Goal: Task Accomplishment & Management: Use online tool/utility

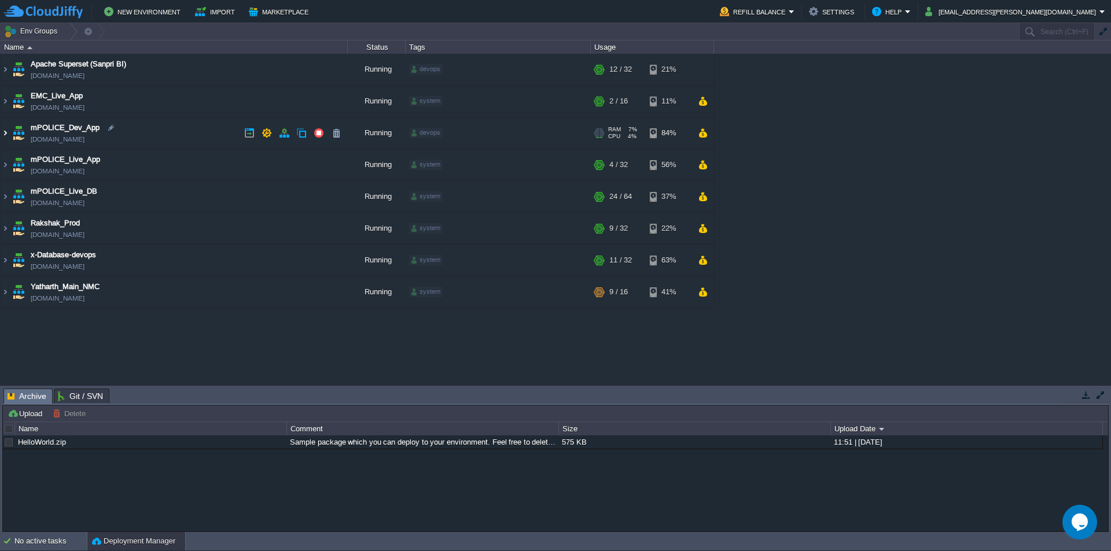
click at [9, 131] on img at bounding box center [5, 132] width 9 height 31
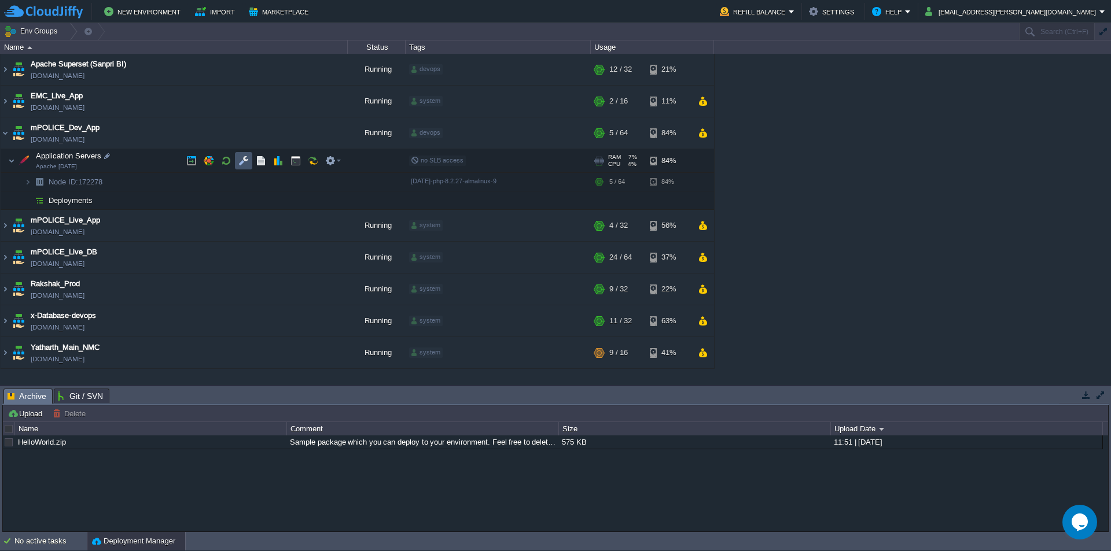
click at [247, 161] on button "button" at bounding box center [243, 161] width 10 height 10
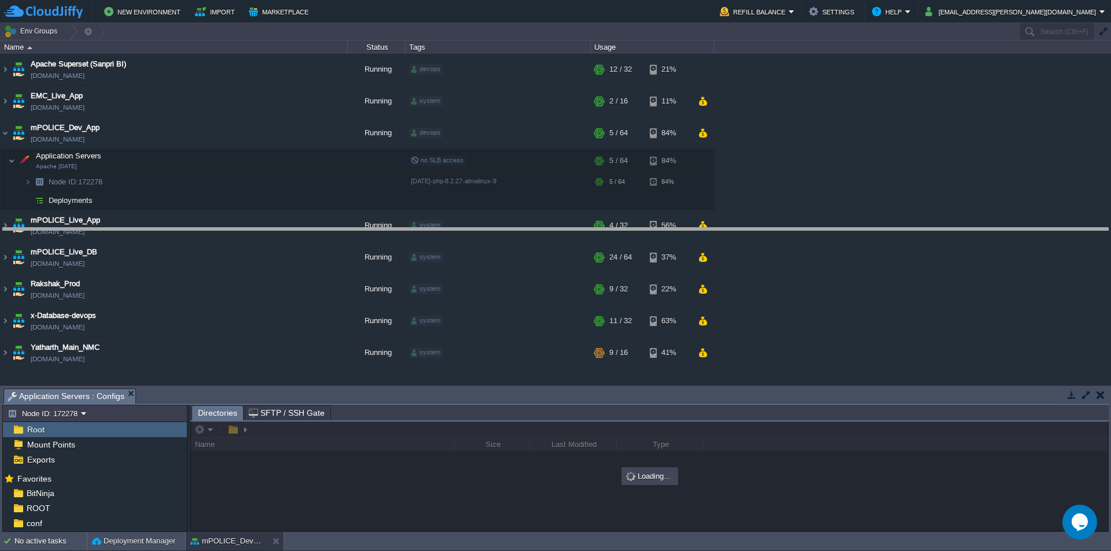
drag, startPoint x: 391, startPoint y: 405, endPoint x: 457, endPoint y: 241, distance: 176.7
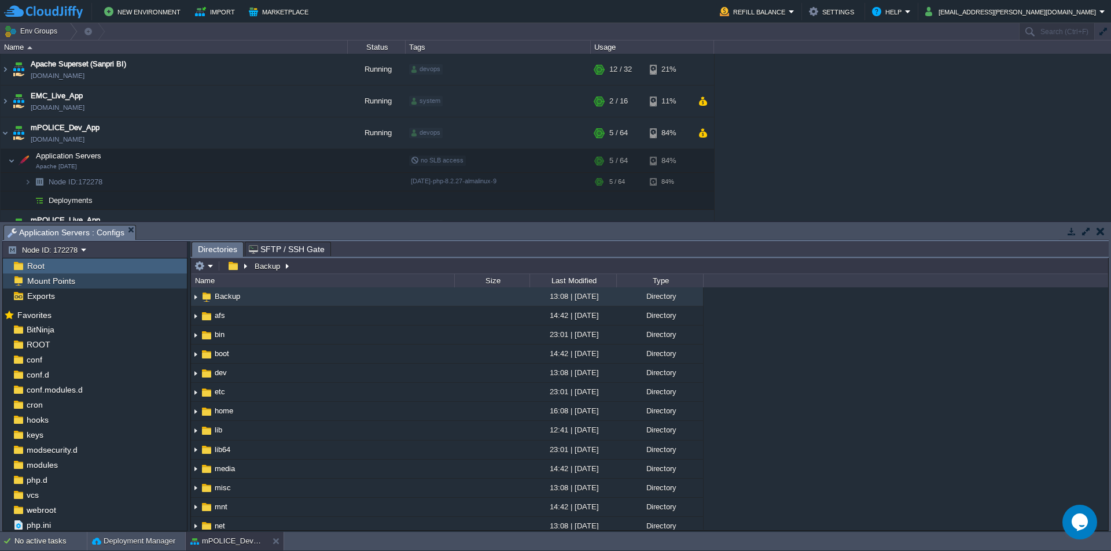
click at [65, 277] on span "Mount Points" at bounding box center [51, 281] width 52 height 10
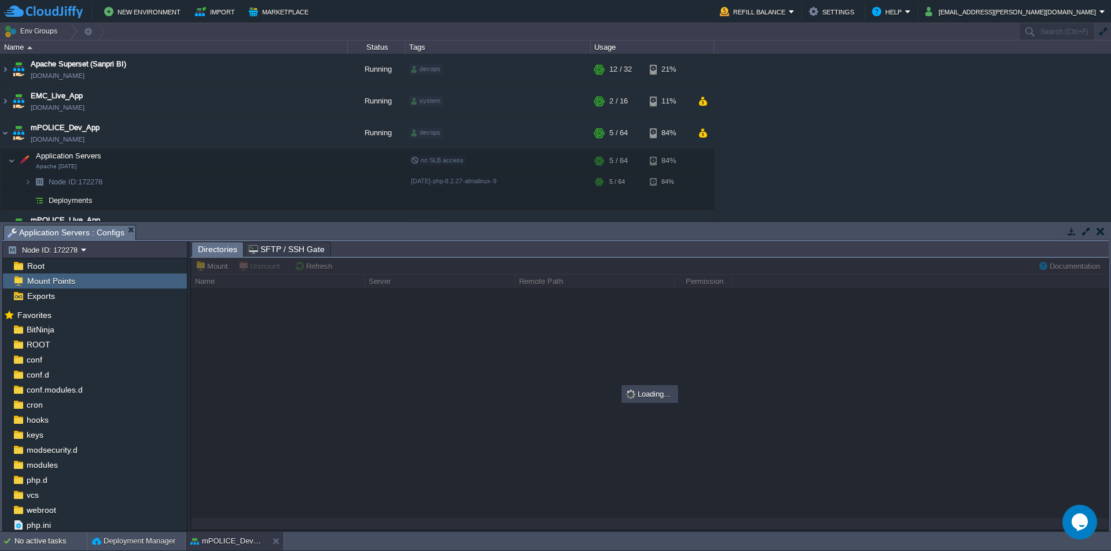
type input "/Backup"
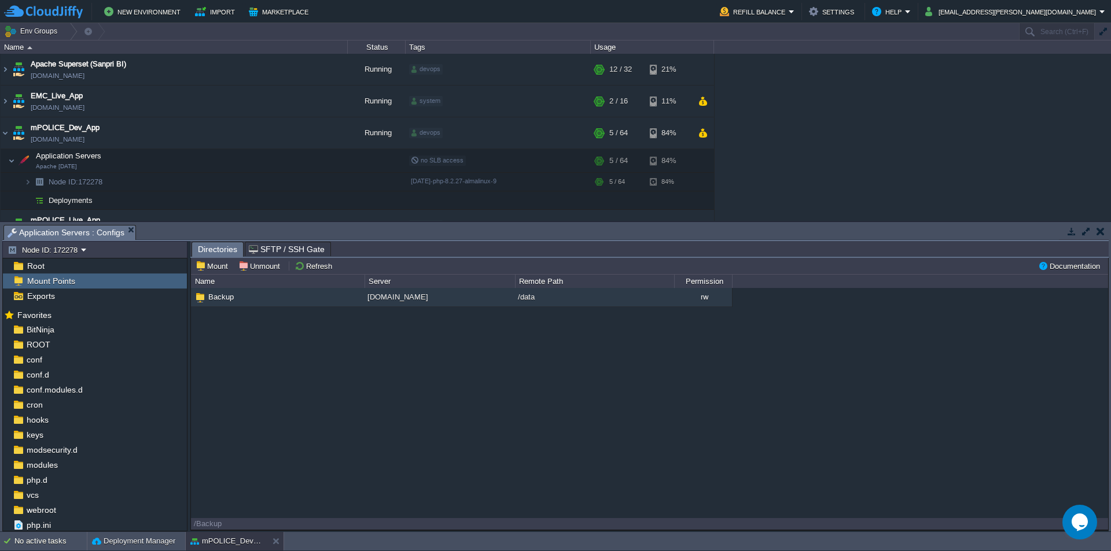
click at [389, 267] on td "Mount Unmount Refresh" at bounding box center [613, 266] width 842 height 14
click at [216, 297] on span "Backup" at bounding box center [221, 297] width 29 height 10
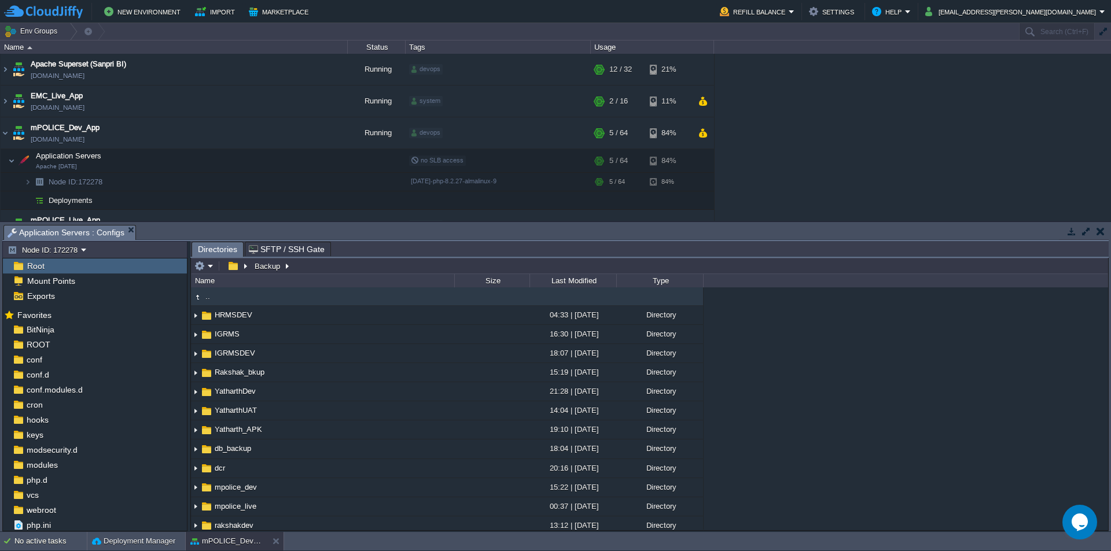
type input "/Backup"
click at [370, 268] on input "/Backup" at bounding box center [649, 266] width 917 height 16
click at [293, 160] on button "button" at bounding box center [295, 161] width 10 height 10
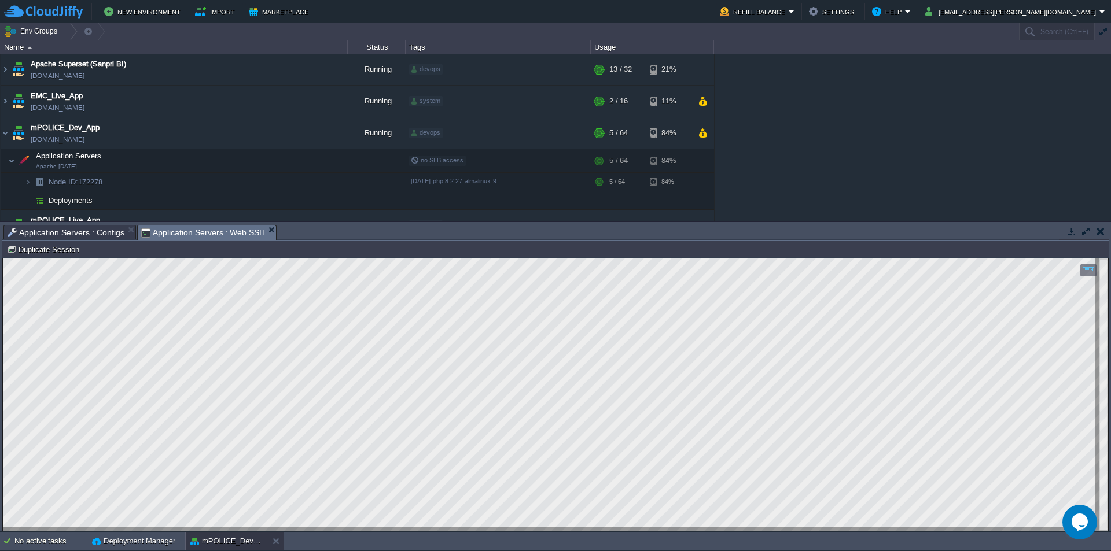
click at [3, 259] on html "Copy: Ctrl + Shift + C Paste: Ctrl + V Settings: Ctrl + Shift + Alt 0" at bounding box center [555, 259] width 1105 height 0
